Goal: Task Accomplishment & Management: Manage account settings

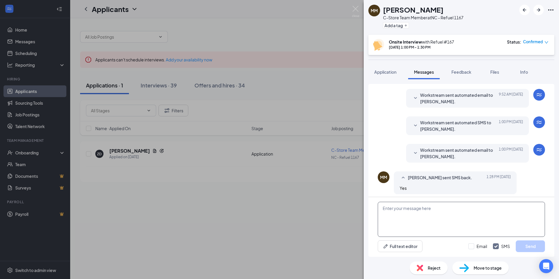
scroll to position [174, 0]
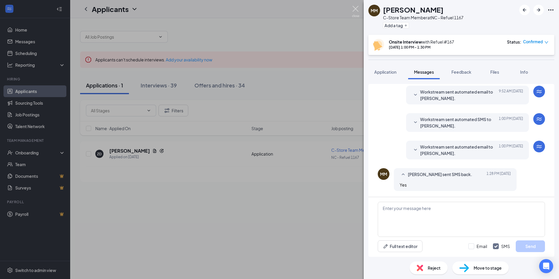
click at [356, 10] on img at bounding box center [355, 11] width 7 height 11
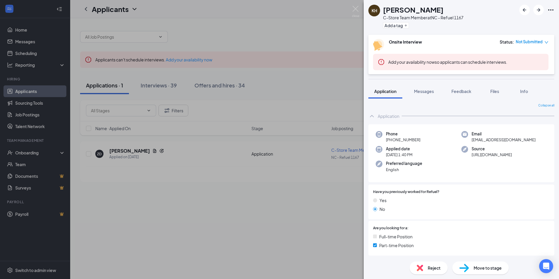
scroll to position [175, 0]
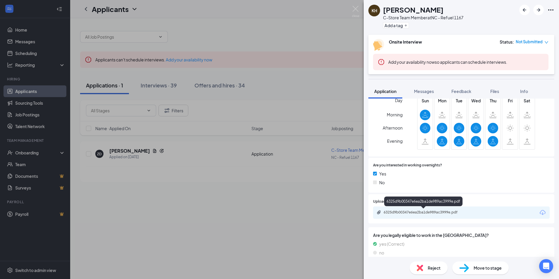
click at [407, 211] on div "6325d9b00347e6ea2ba1de989ac3999e.pdf" at bounding box center [424, 212] width 82 height 5
click at [545, 42] on icon "down" at bounding box center [547, 42] width 4 height 2
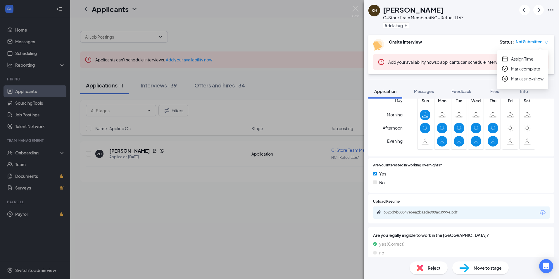
click at [521, 60] on span "Assign Time" at bounding box center [522, 59] width 23 height 6
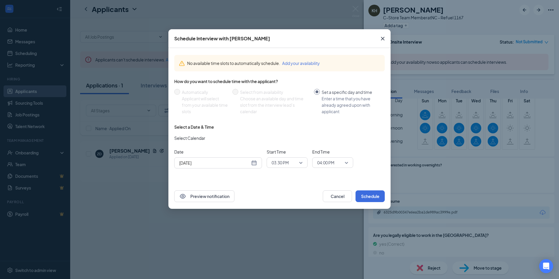
click at [256, 162] on div "Sep 15, 2025" at bounding box center [218, 163] width 78 height 6
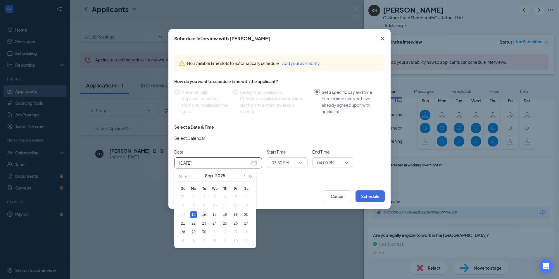
type input "Sep 16, 2025"
click at [205, 214] on div "16" at bounding box center [204, 214] width 7 height 7
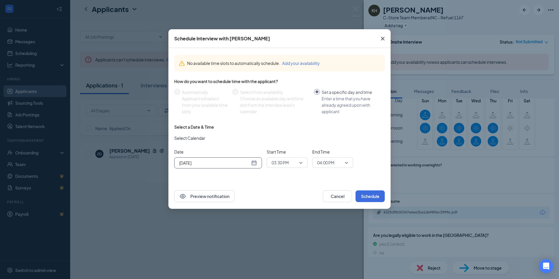
click at [299, 163] on span "03:30 PM" at bounding box center [287, 162] width 31 height 9
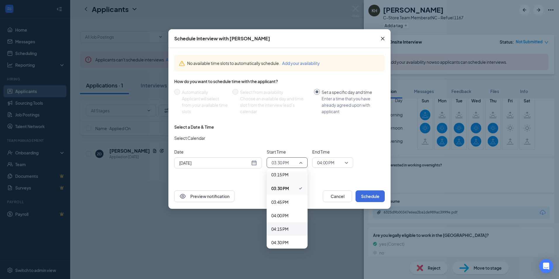
scroll to position [861, 0]
click at [282, 179] on span "04:00 PM" at bounding box center [279, 178] width 17 height 6
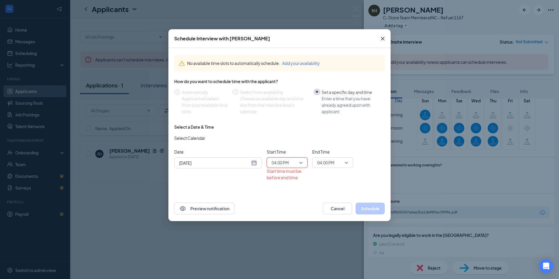
click at [347, 160] on span "04:00 PM" at bounding box center [332, 162] width 31 height 9
click at [326, 208] on span "04:30 PM" at bounding box center [325, 208] width 17 height 6
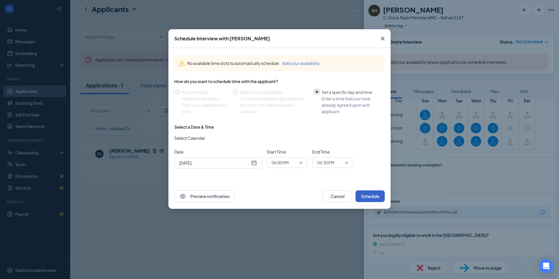
click at [374, 196] on button "Schedule" at bounding box center [369, 196] width 29 height 12
